Goal: Communication & Community: Answer question/provide support

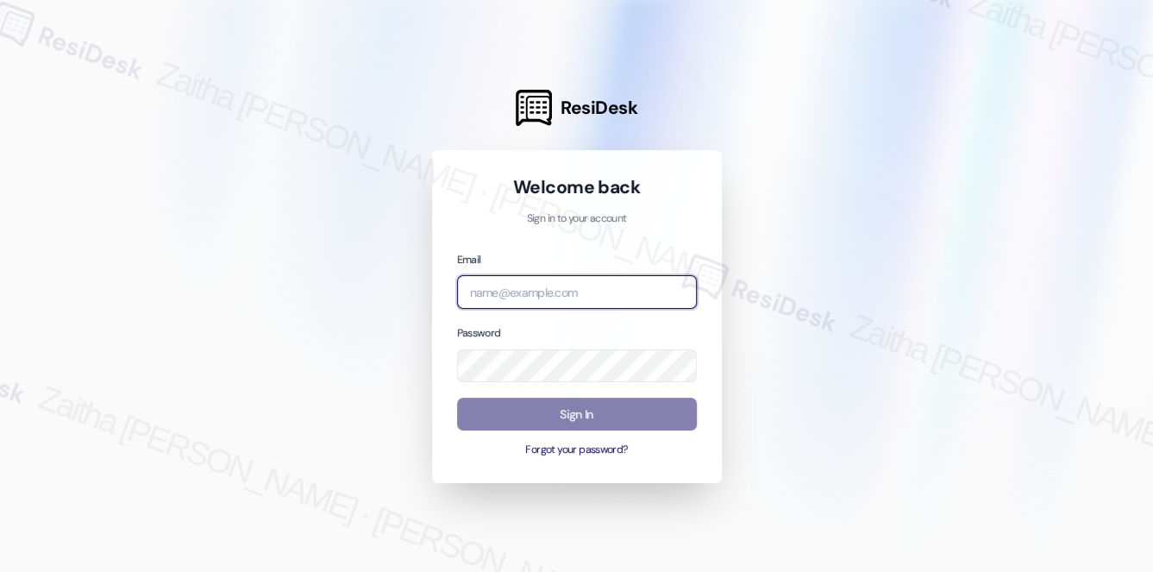
click at [497, 283] on input "email" at bounding box center [577, 292] width 240 height 34
type input "[EMAIL_ADDRESS][PERSON_NAME][DOMAIN_NAME]"
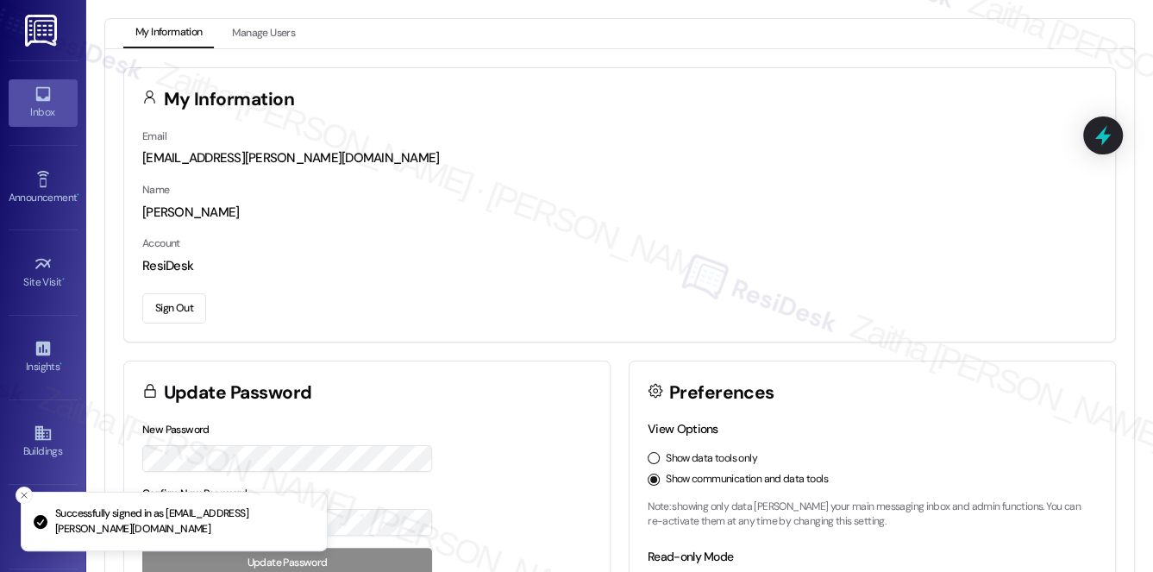
click at [22, 106] on div "Inbox" at bounding box center [43, 111] width 86 height 17
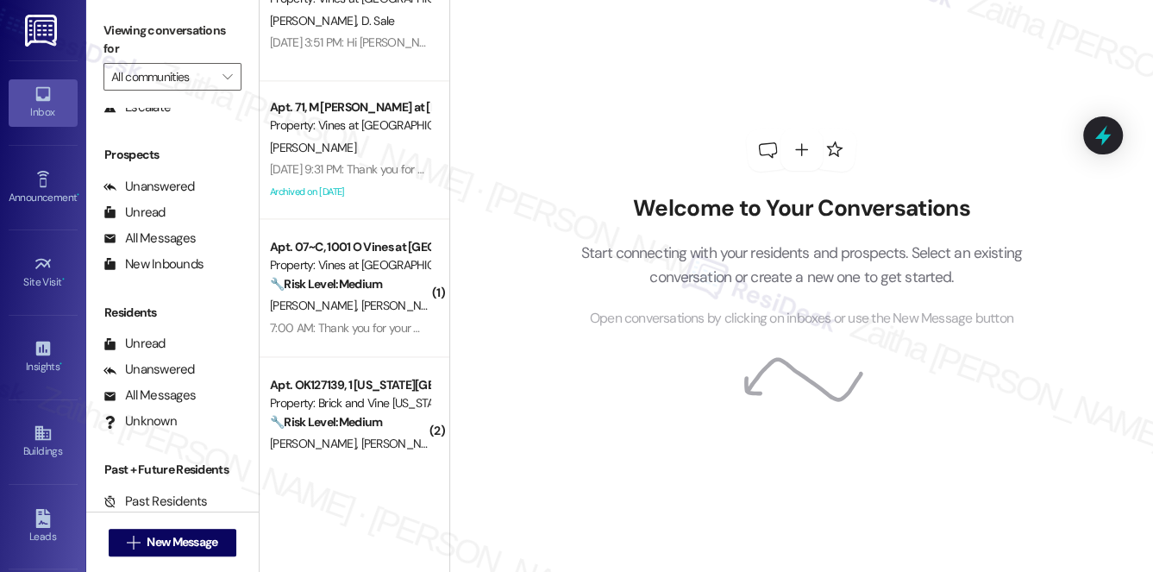
scroll to position [1568, 0]
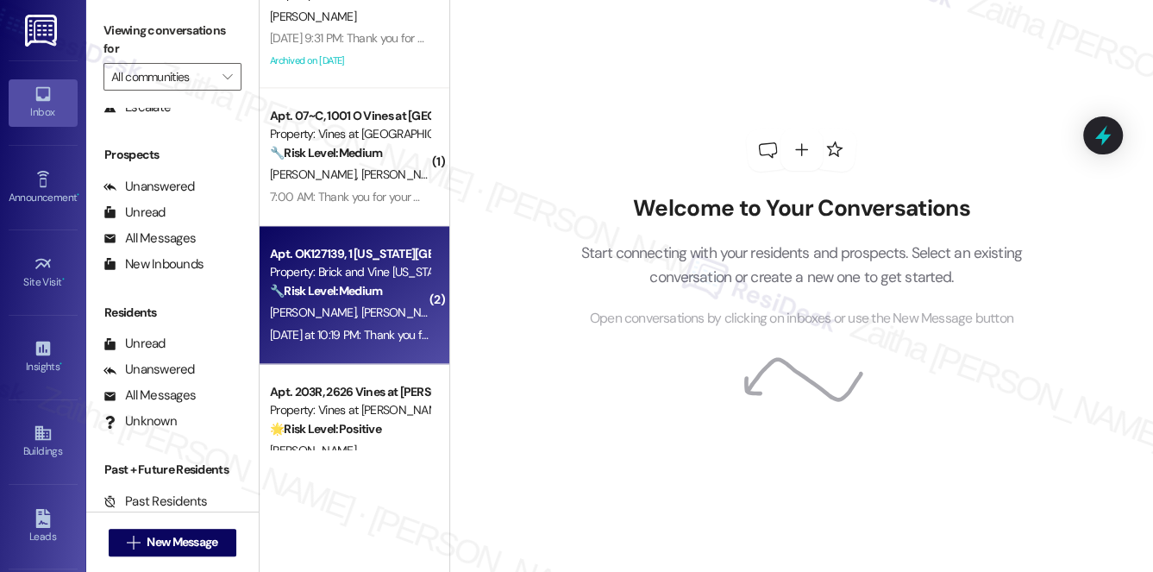
click at [391, 313] on div "[PERSON_NAME] [PERSON_NAME]" at bounding box center [349, 313] width 163 height 22
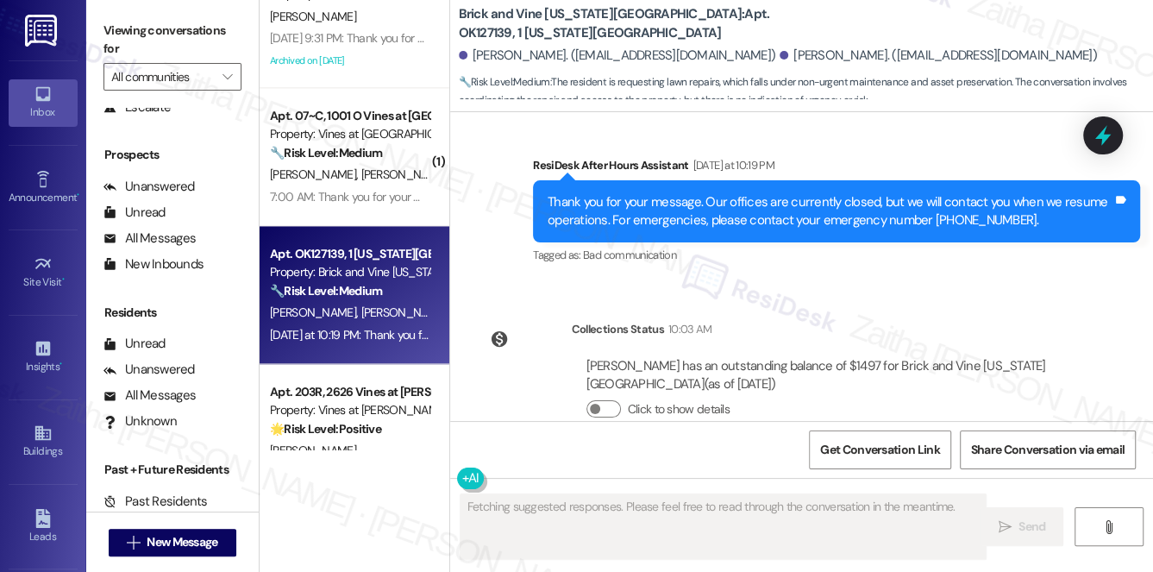
scroll to position [6858, 0]
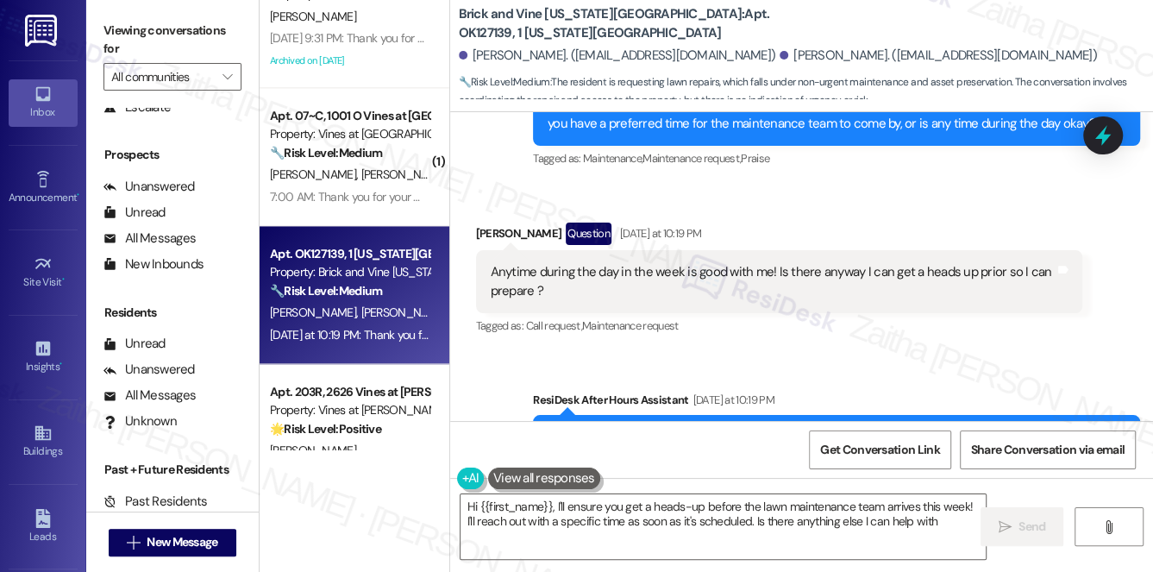
type textarea "Hi {{first_name}}, I'll ensure you get a heads-up before the lawn maintenance t…"
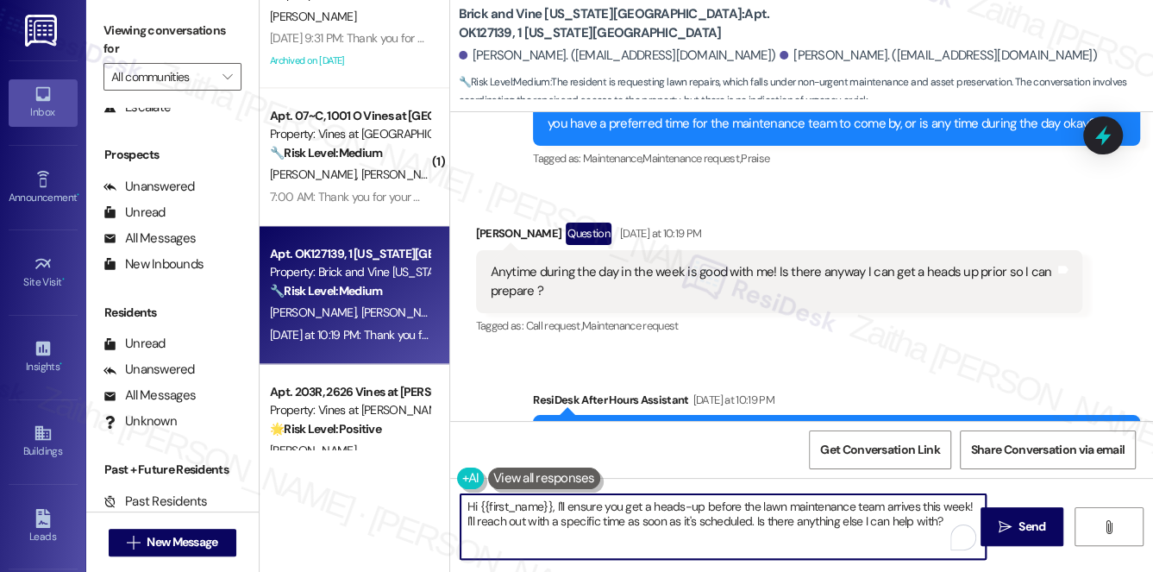
drag, startPoint x: 466, startPoint y: 506, endPoint x: 942, endPoint y: 523, distance: 476.2
click at [942, 523] on textarea "Hi {{first_name}}, I'll ensure you get a heads-up before the lawn maintenance t…" at bounding box center [723, 526] width 526 height 65
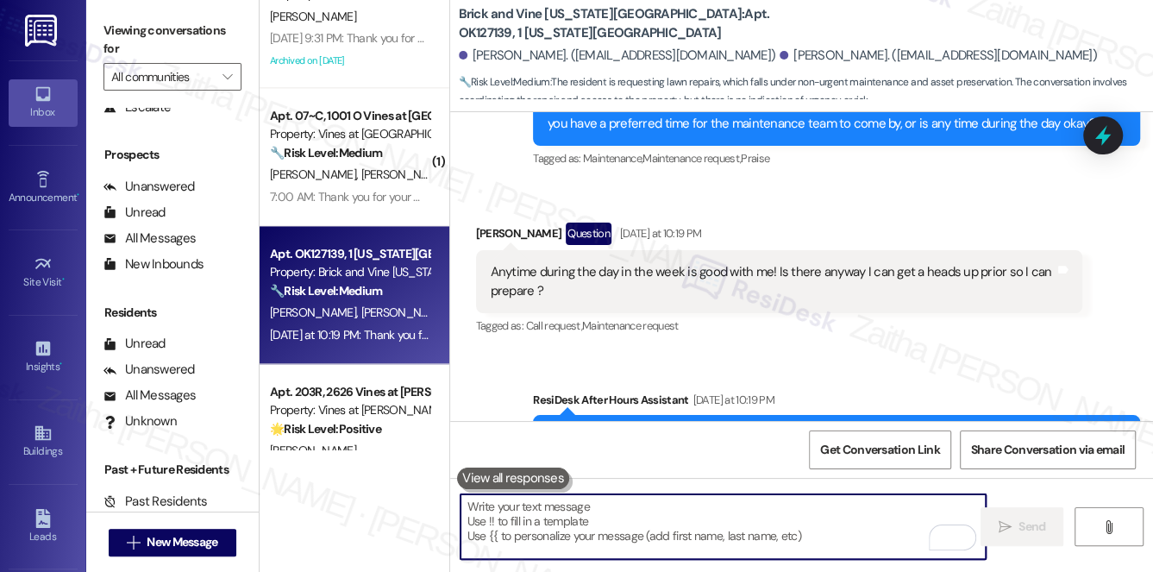
paste textarea "Hi {{first_name}}! I’ll add a note to your work order so you’ll get a heads-up …"
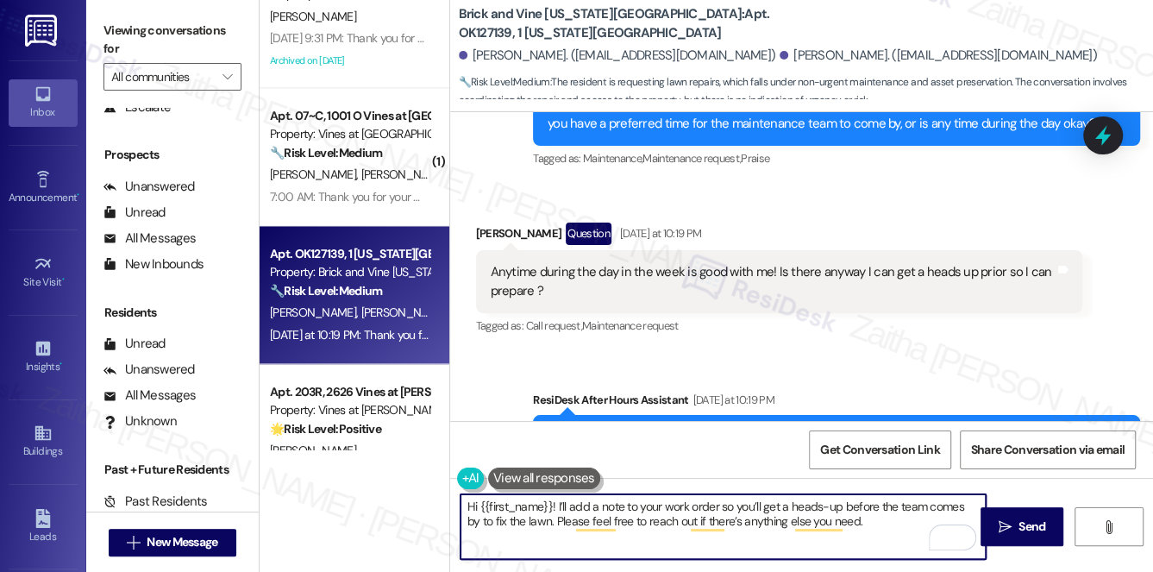
type textarea "Hi {{first_name}}! I’ll add a note to your work order so you’ll get a heads-up …"
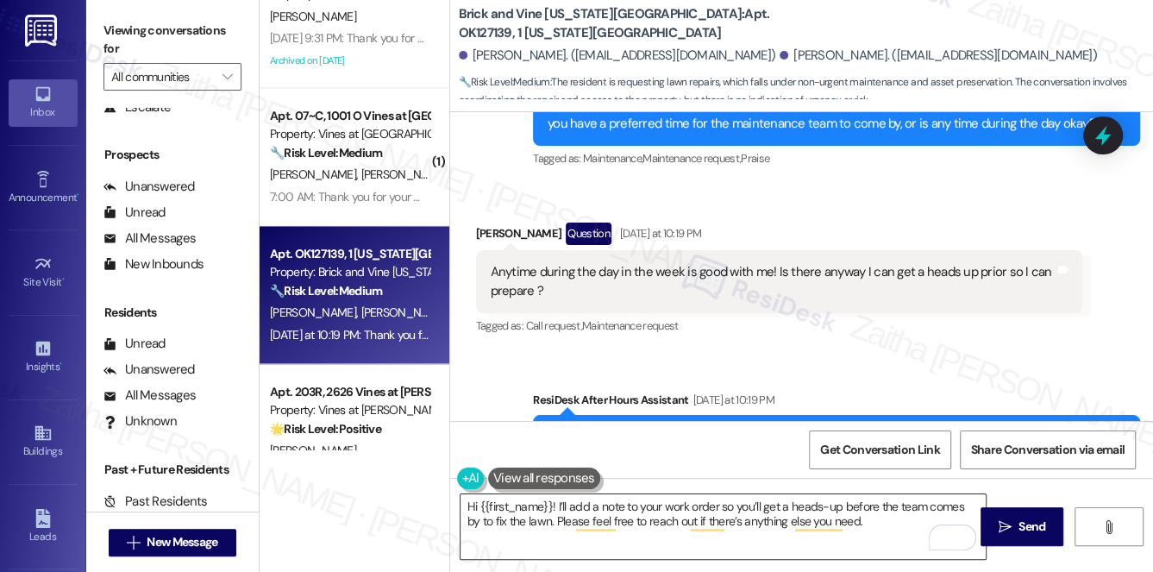
click at [459, 503] on div "Hi {{first_name}}! I’ll add a note to your work order so you’ll get a heads-up …" at bounding box center [715, 526] width 528 height 66
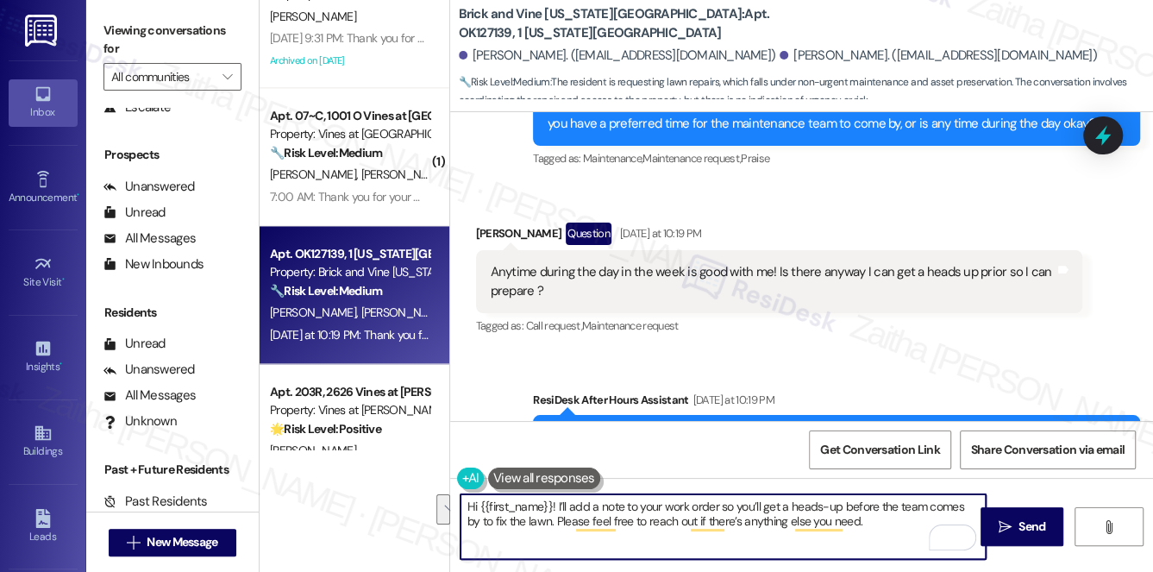
drag, startPoint x: 465, startPoint y: 506, endPoint x: 876, endPoint y: 543, distance: 413.0
click at [873, 545] on textarea "Hi {{first_name}}! I’ll add a note to your work order so you’ll get a heads-up …" at bounding box center [723, 526] width 526 height 65
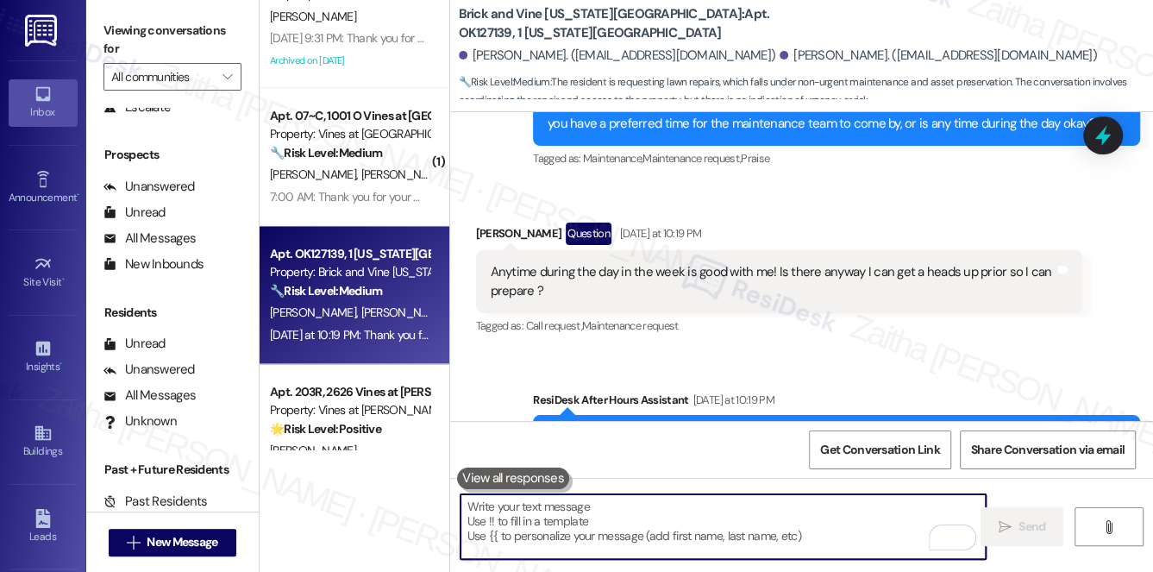
paste textarea "Hi {{first_name}}! I’ll make sure your work order notes include a heads-up befo…"
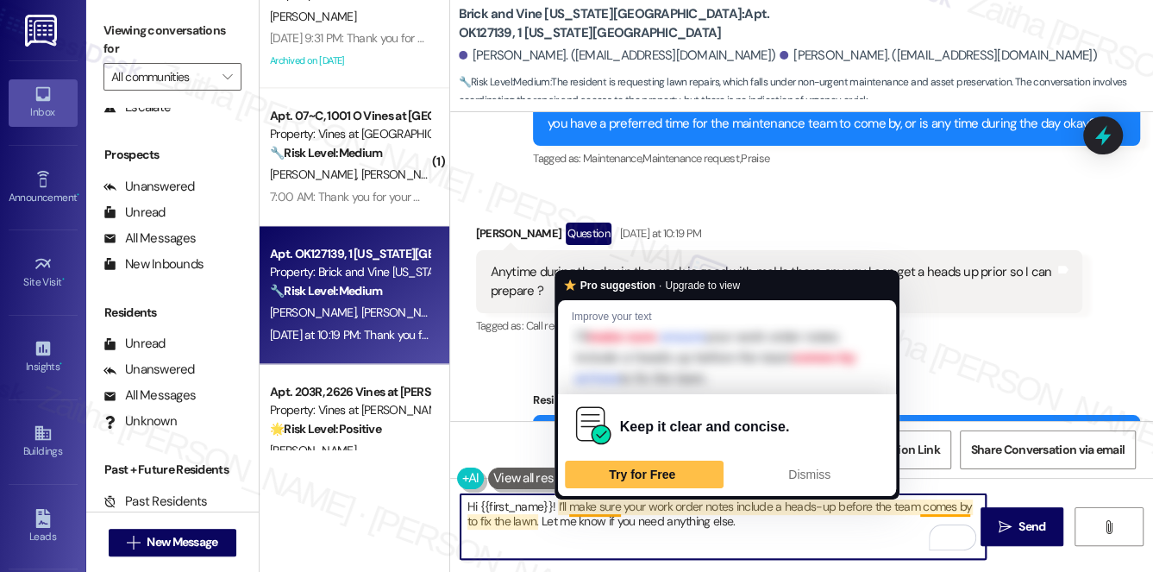
click at [600, 503] on textarea "Hi {{first_name}}! I’ll make sure your work order notes include a heads-up befo…" at bounding box center [723, 526] width 526 height 65
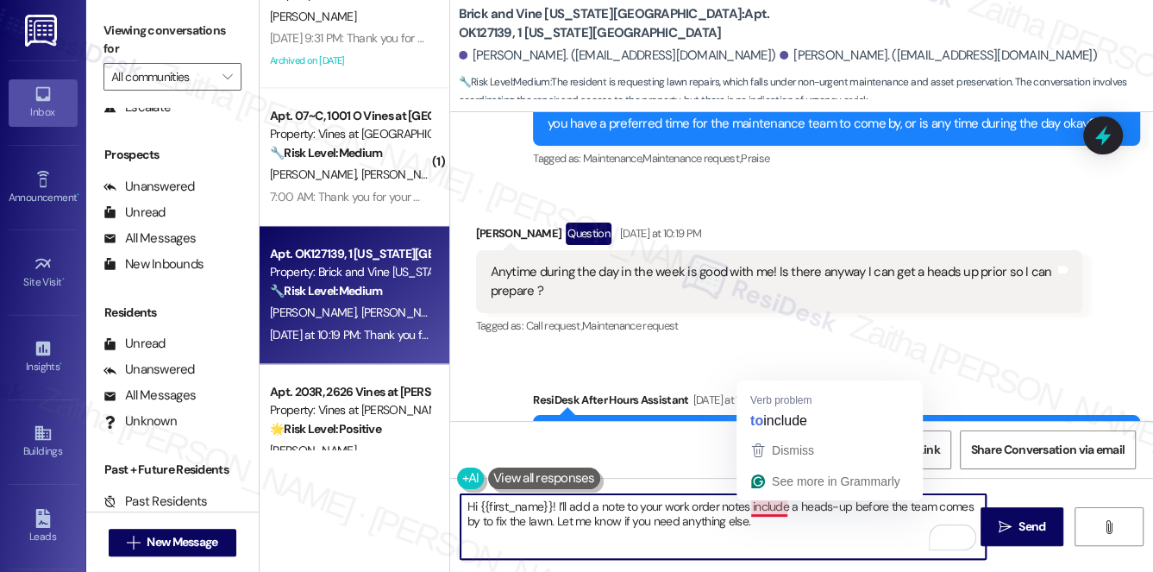
click at [763, 504] on textarea "Hi {{first_name}}! I’ll add a note to your work order notes include a heads-up …" at bounding box center [723, 526] width 526 height 65
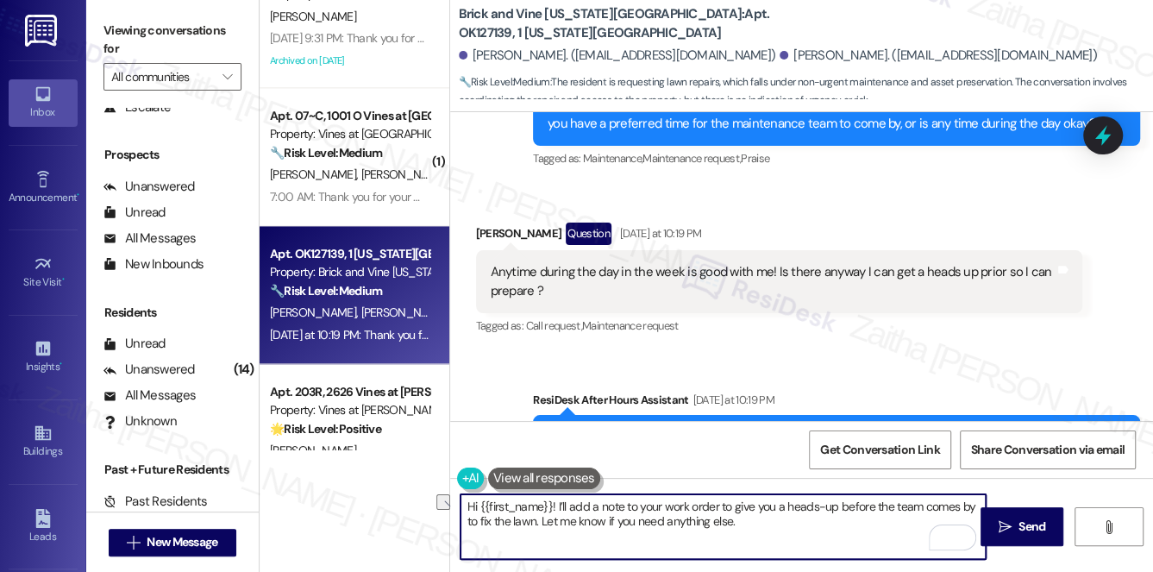
drag, startPoint x: 541, startPoint y: 518, endPoint x: 783, endPoint y: 533, distance: 241.9
click at [780, 536] on textarea "Hi {{first_name}}! I’ll add a note to your work order to give you a heads-up be…" at bounding box center [723, 526] width 526 height 65
paste textarea "Please don’t hesitate to reach out if you need anything else."
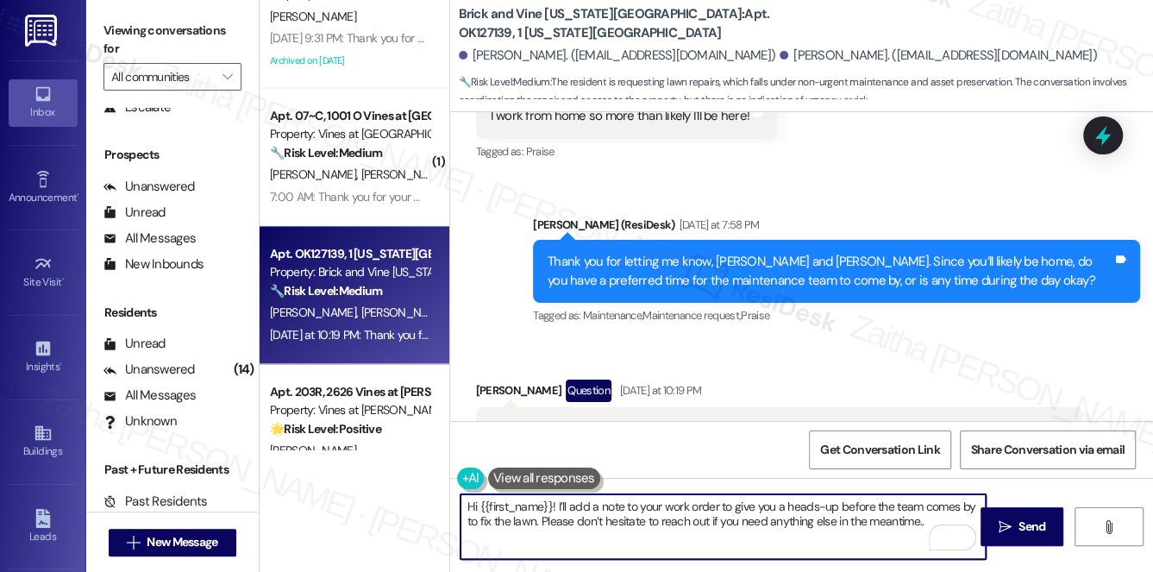
click at [473, 504] on textarea "Hi {{first_name}}! I’ll add a note to your work order to give you a heads-up be…" at bounding box center [723, 526] width 526 height 65
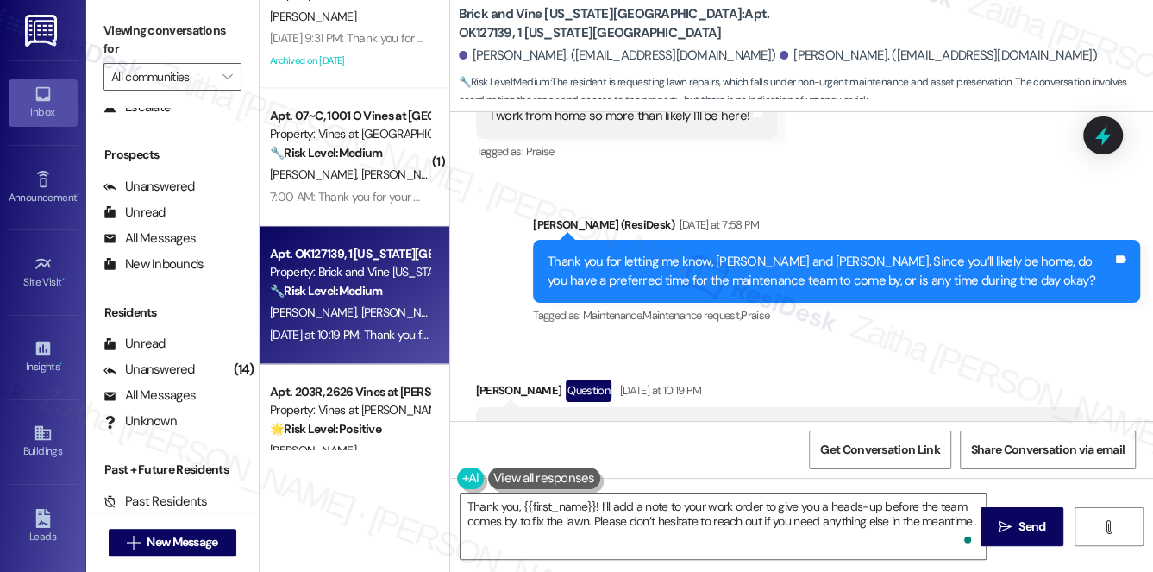
click at [483, 379] on div "[PERSON_NAME] Question [DATE] at 10:19 PM" at bounding box center [779, 393] width 607 height 28
copy div "[PERSON_NAME]"
click at [579, 502] on textarea "Thank you, {{first_name}}! I’ll add a note to your work order to give you a hea…" at bounding box center [723, 526] width 526 height 65
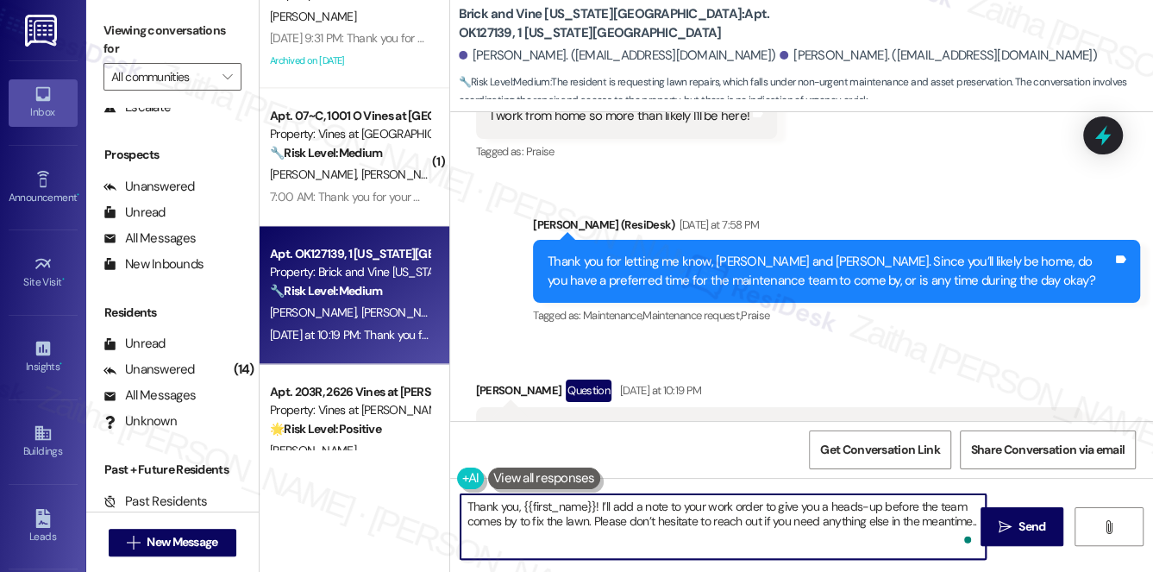
click at [579, 502] on textarea "Thank you, {{first_name}}! I’ll add a note to your work order to give you a hea…" at bounding box center [723, 526] width 526 height 65
paste textarea "[PERSON_NAME]"
type textarea "Thank you, [PERSON_NAME]! I’ll add a note to your work order to give you a head…"
click at [1029, 523] on span "Send" at bounding box center [1031, 526] width 27 height 18
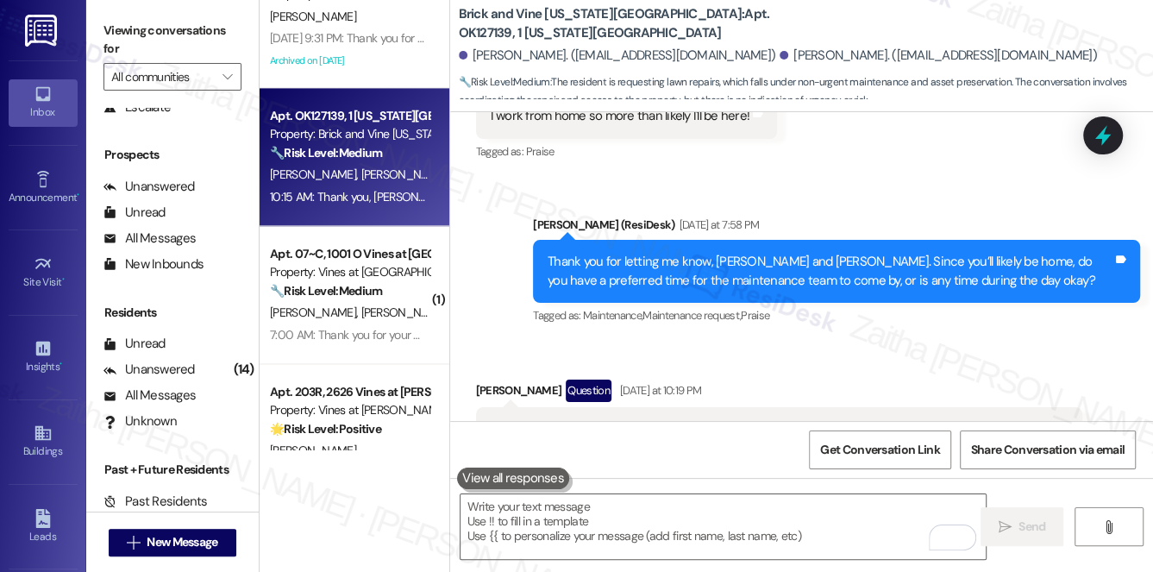
scroll to position [6751, 0]
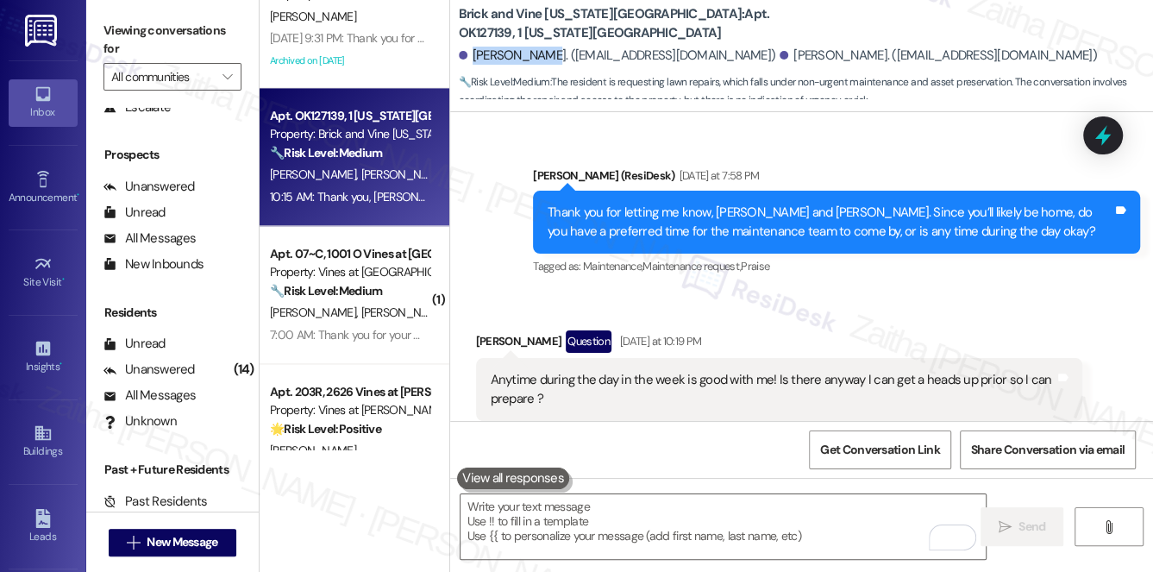
drag, startPoint x: 471, startPoint y: 56, endPoint x: 536, endPoint y: 53, distance: 65.6
click at [536, 53] on div "[PERSON_NAME]. ([EMAIL_ADDRESS][DOMAIN_NAME])" at bounding box center [617, 56] width 317 height 18
copy div "[PERSON_NAME]."
drag, startPoint x: 717, startPoint y: 51, endPoint x: 786, endPoint y: 49, distance: 69.9
click at [786, 49] on div "[PERSON_NAME]. ([EMAIL_ADDRESS][DOMAIN_NAME])" at bounding box center [937, 56] width 317 height 18
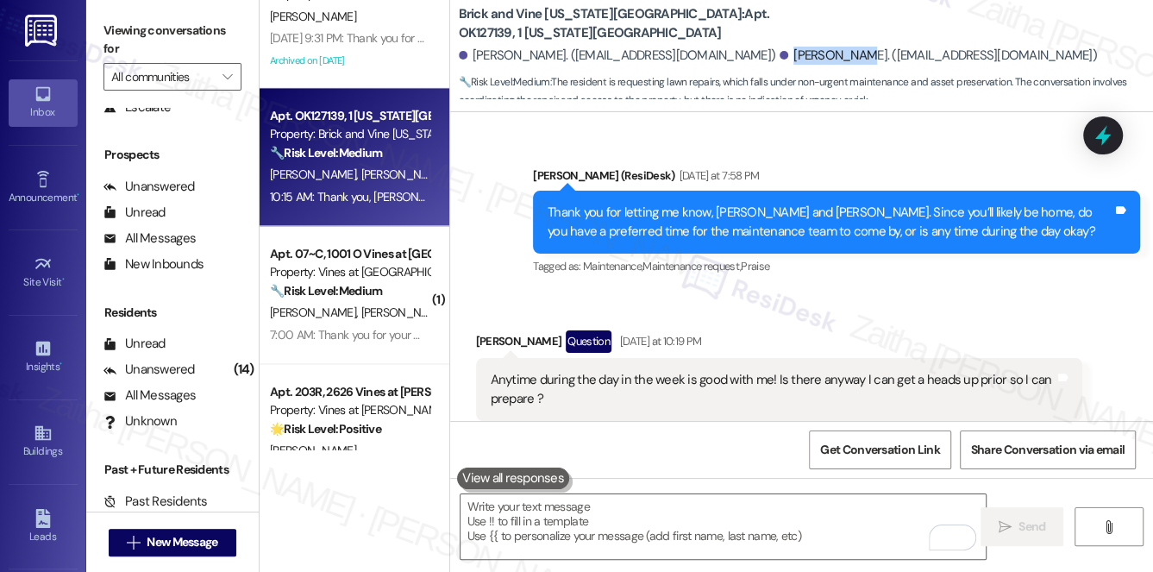
copy div "[PERSON_NAME]"
